Goal: Information Seeking & Learning: Learn about a topic

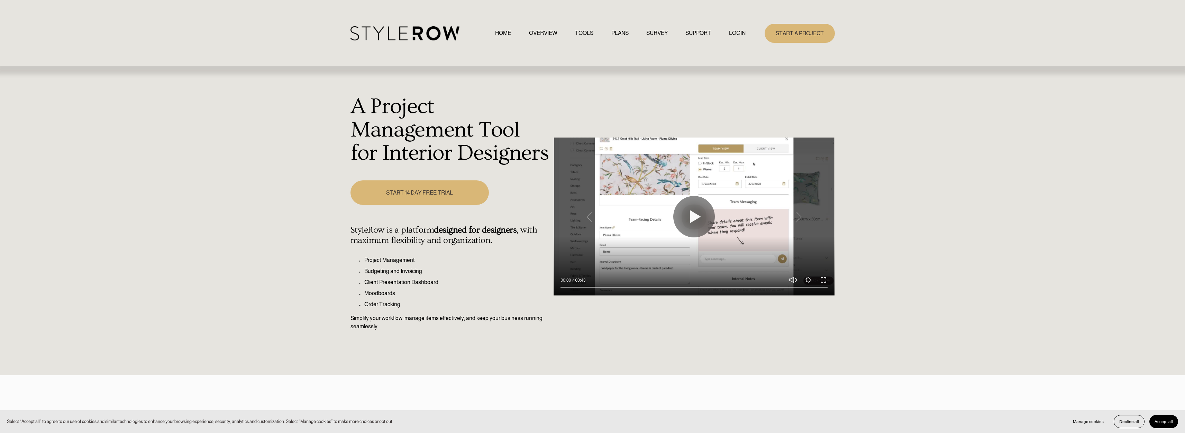
click at [538, 35] on link "OVERVIEW" at bounding box center [543, 33] width 28 height 9
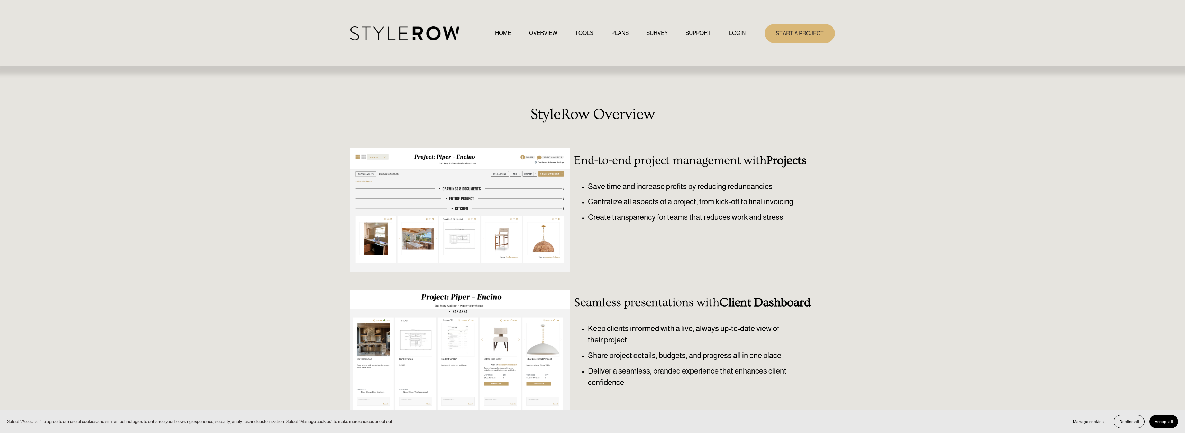
click at [588, 31] on link "TOOLS" at bounding box center [584, 33] width 18 height 9
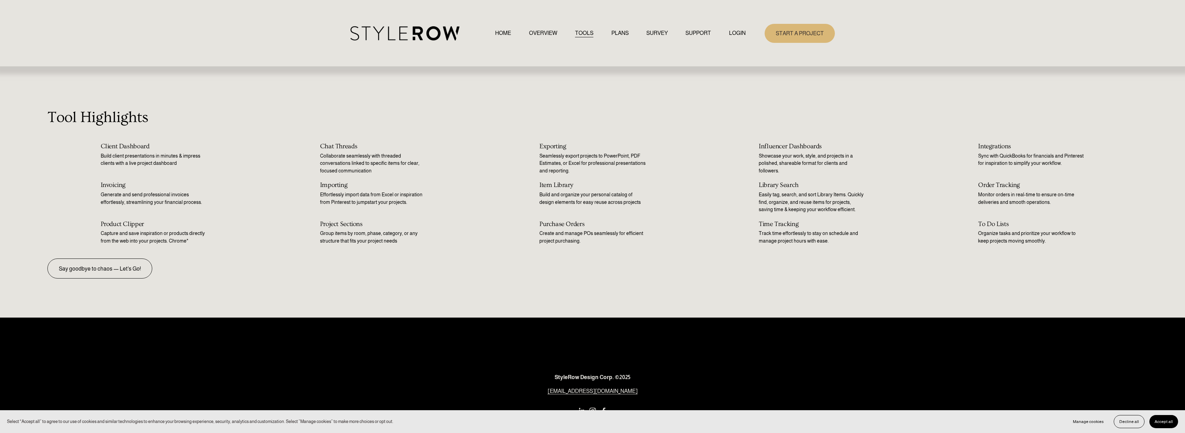
click at [611, 37] on link "PLANS" at bounding box center [619, 33] width 17 height 9
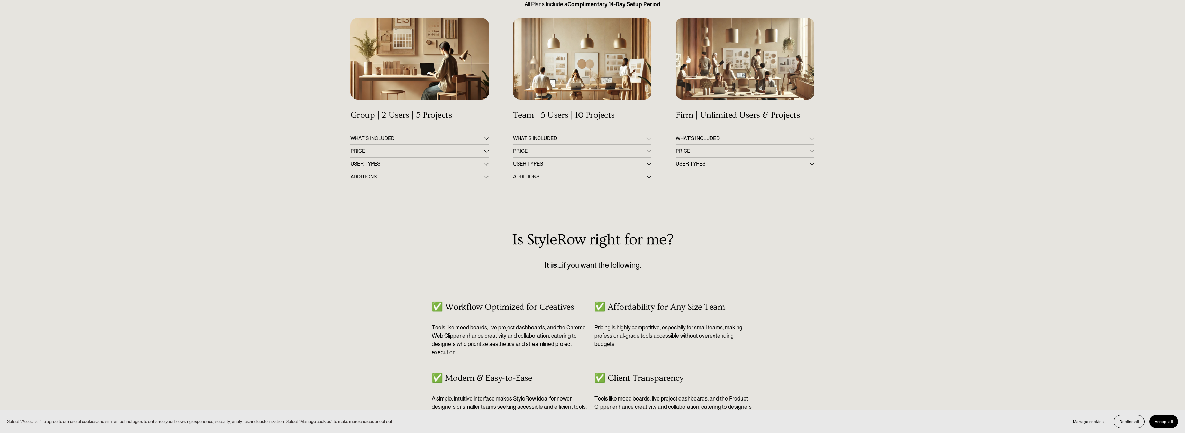
scroll to position [172, 0]
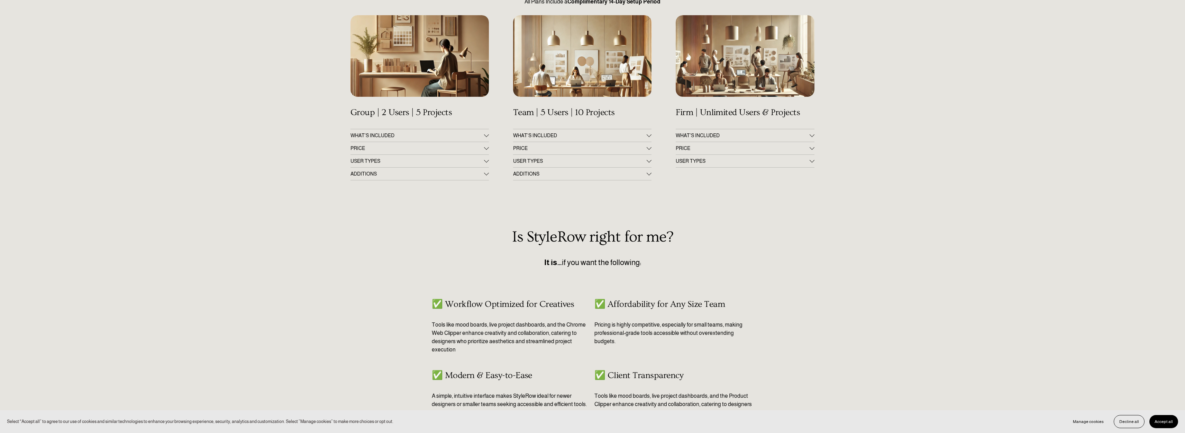
click at [484, 146] on button "PRICE" at bounding box center [419, 148] width 138 height 12
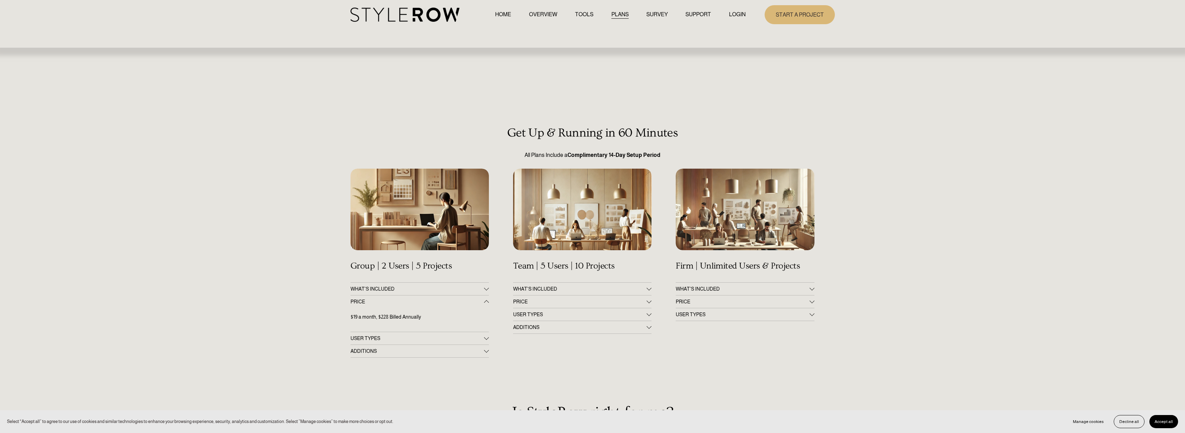
scroll to position [0, 0]
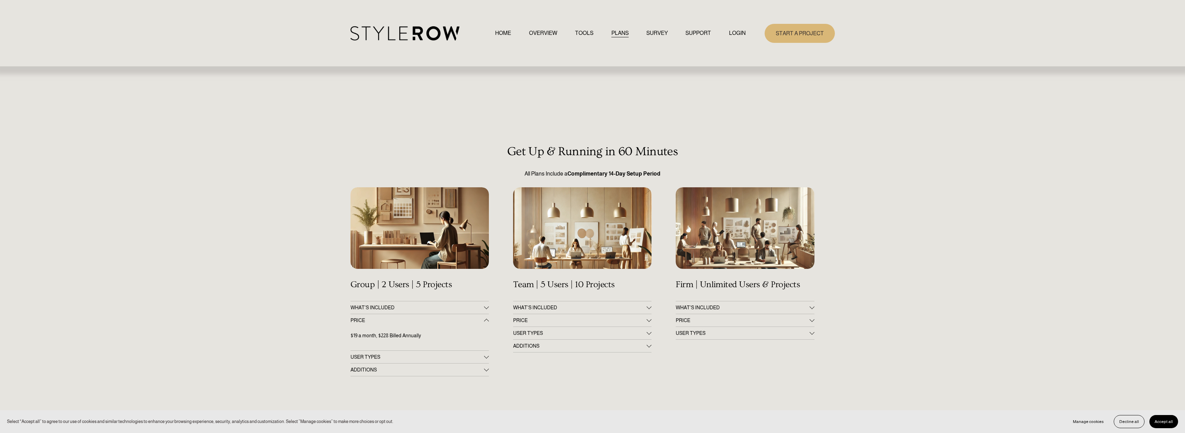
click at [487, 35] on div "HOME OVERVIEW TOOLS PLANS SURVEY SUPPORT QUESTIONS FEATURED STYLEBOARD RESOURCE…" at bounding box center [611, 33] width 267 height 9
click at [496, 32] on link "HOME" at bounding box center [503, 33] width 16 height 9
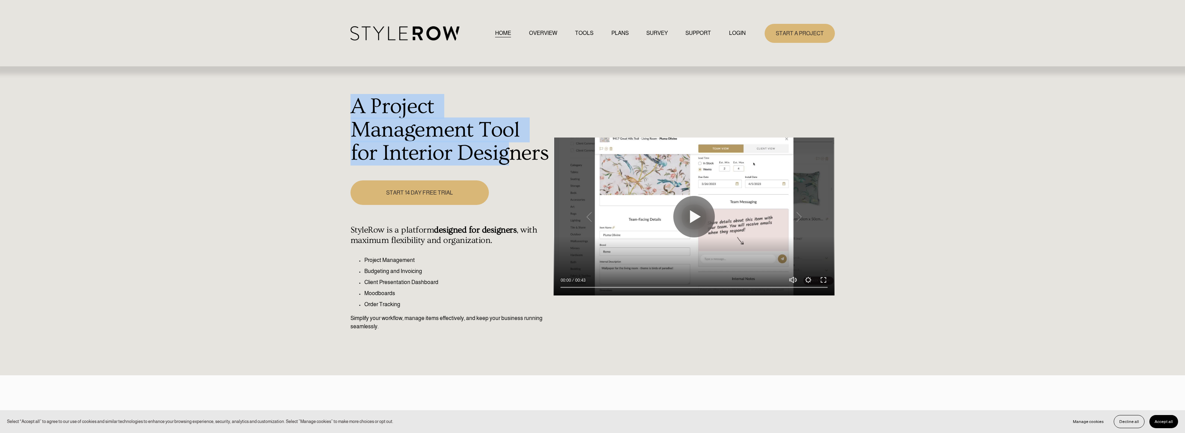
drag, startPoint x: 353, startPoint y: 112, endPoint x: 509, endPoint y: 180, distance: 170.4
click at [509, 180] on div "A Project Management Tool for Interior Designers Play 00:00 00:43 Unmute Mute S…" at bounding box center [592, 221] width 1185 height 309
drag, startPoint x: 547, startPoint y: 154, endPoint x: 354, endPoint y: 97, distance: 201.7
click at [354, 97] on h1 "A Project Management Tool for Interior Designers" at bounding box center [450, 130] width 200 height 70
